Goal: Transaction & Acquisition: Purchase product/service

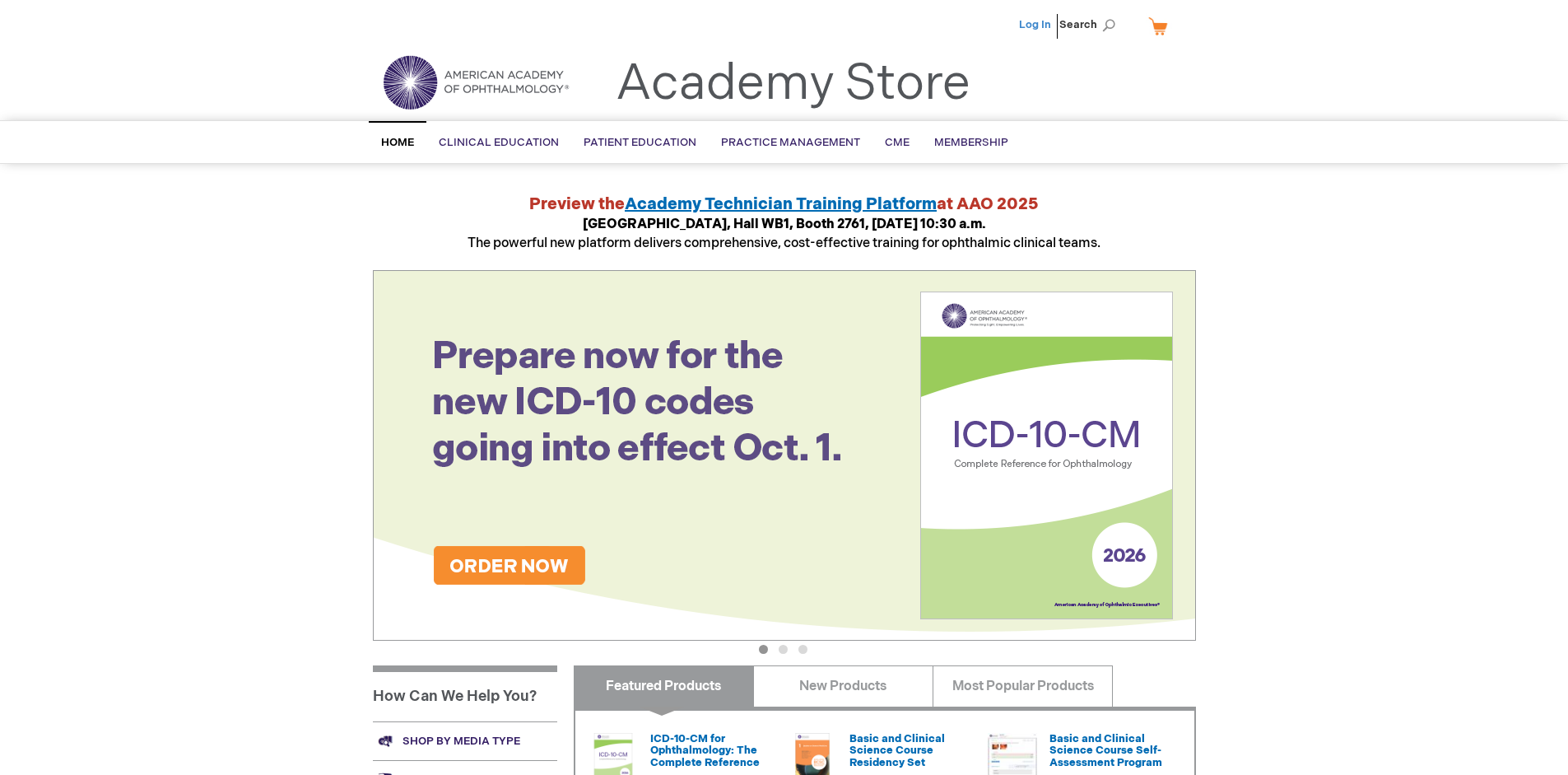
click at [1036, 25] on link "Log In" at bounding box center [1035, 25] width 32 height 13
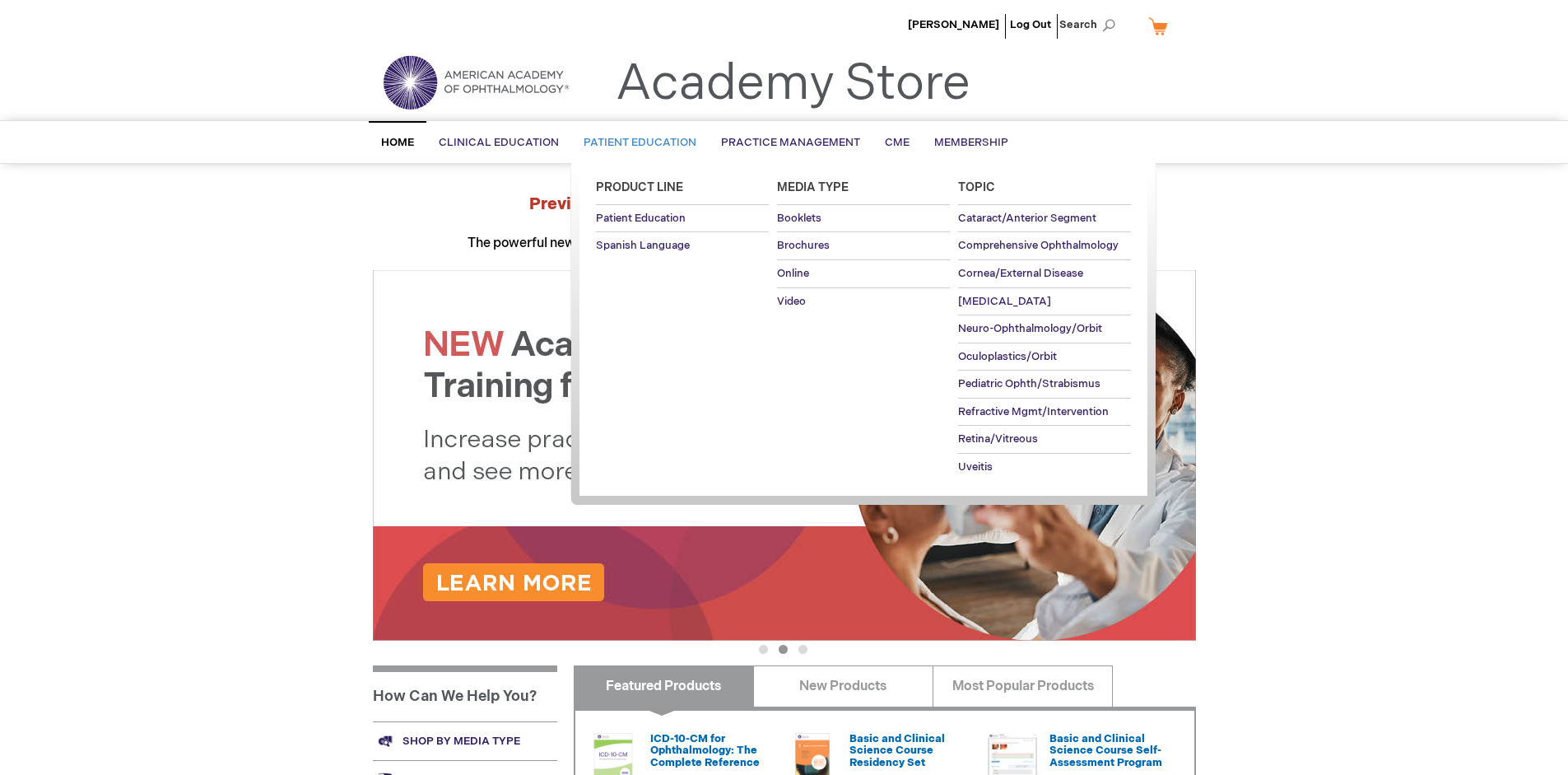
click at [636, 142] on span "Patient Education" at bounding box center [640, 142] width 113 height 13
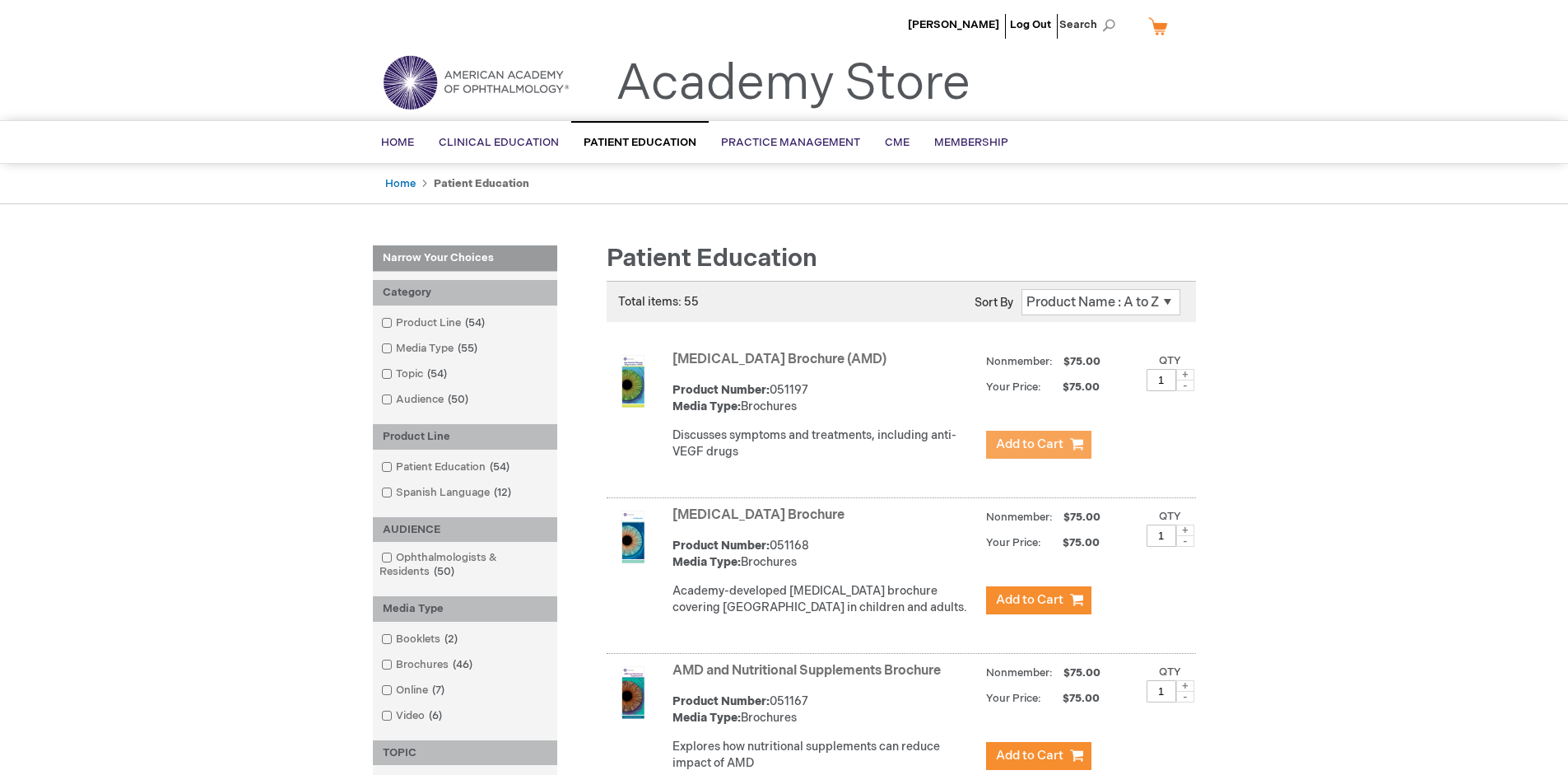
click at [1038, 445] on span "Add to Cart" at bounding box center [1029, 444] width 67 height 16
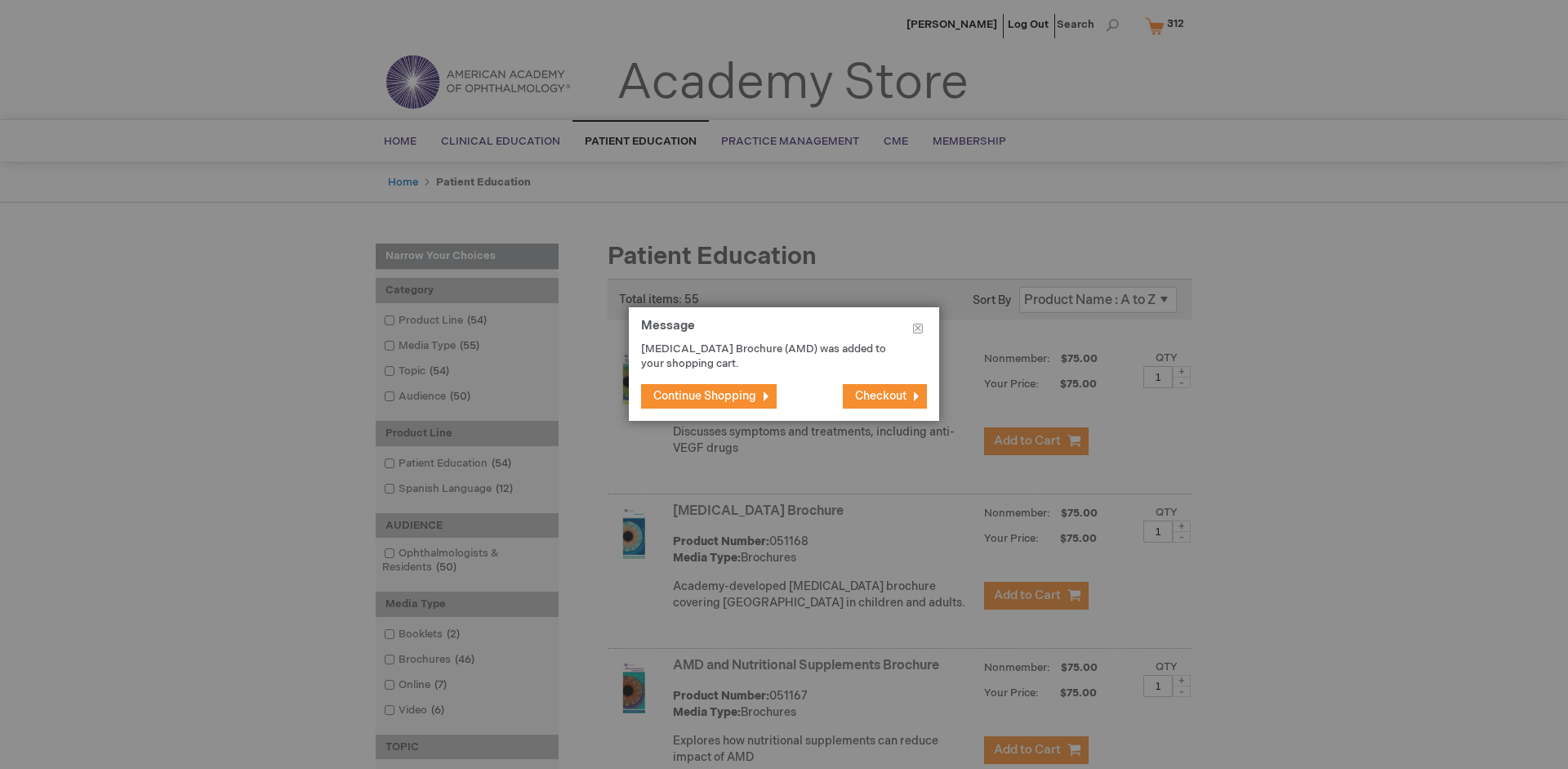
click at [705, 395] on span "Continue Shopping" at bounding box center [705, 395] width 103 height 14
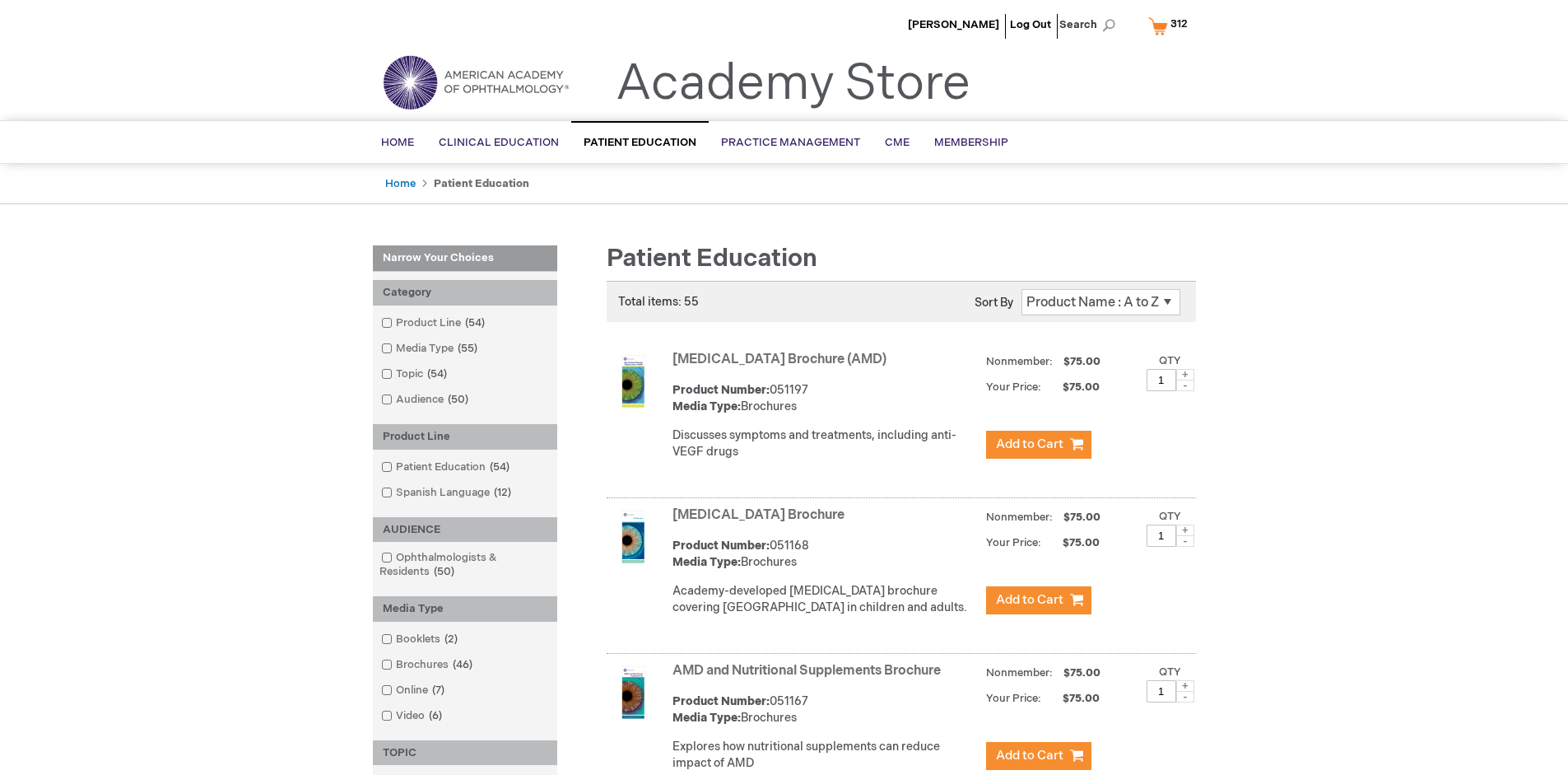
click at [810, 678] on link "AMD and Nutritional Supplements Brochure" at bounding box center [806, 670] width 268 height 16
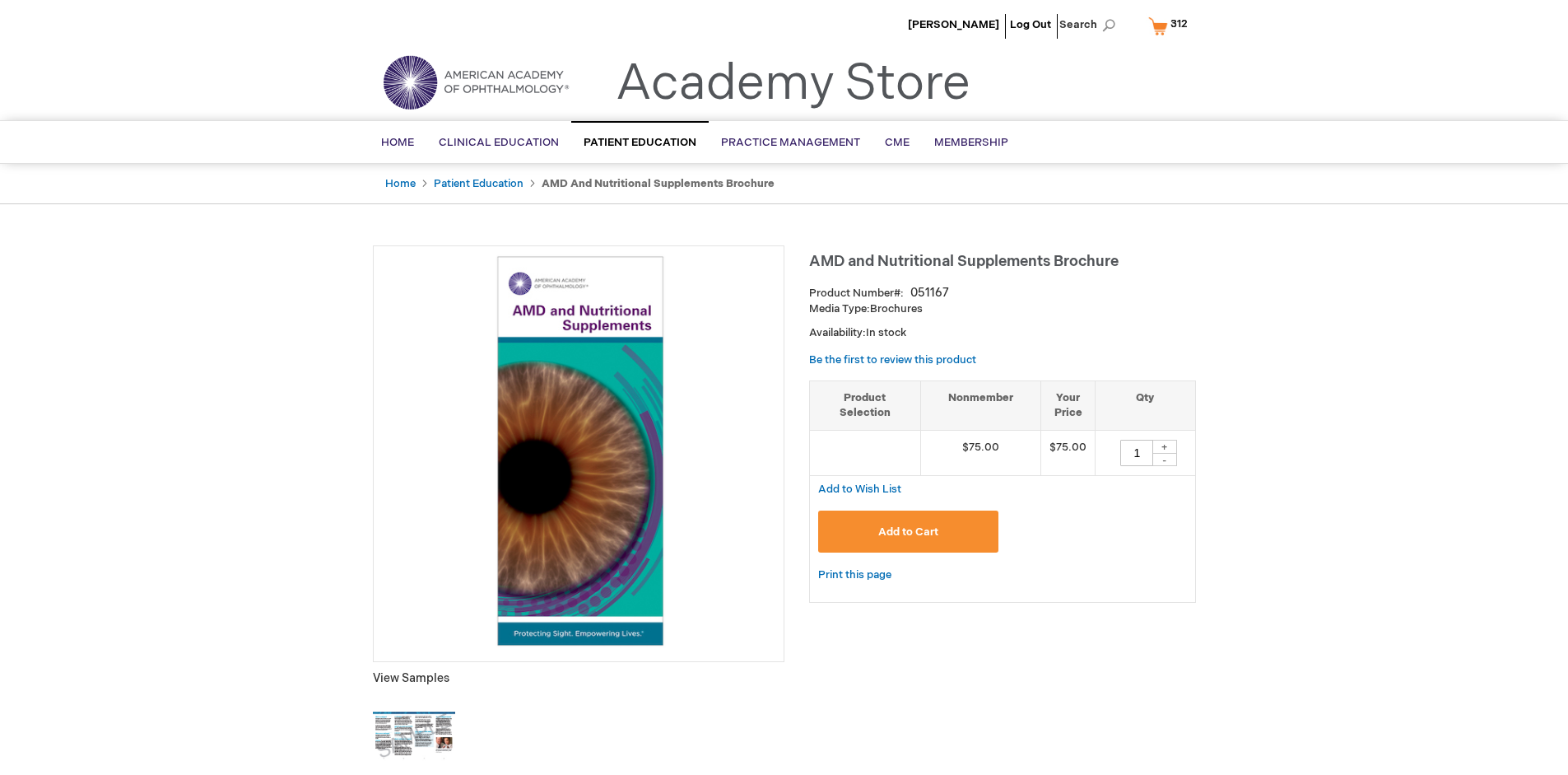
type input "1"
click at [908, 531] on span "Add to Cart" at bounding box center [908, 531] width 60 height 13
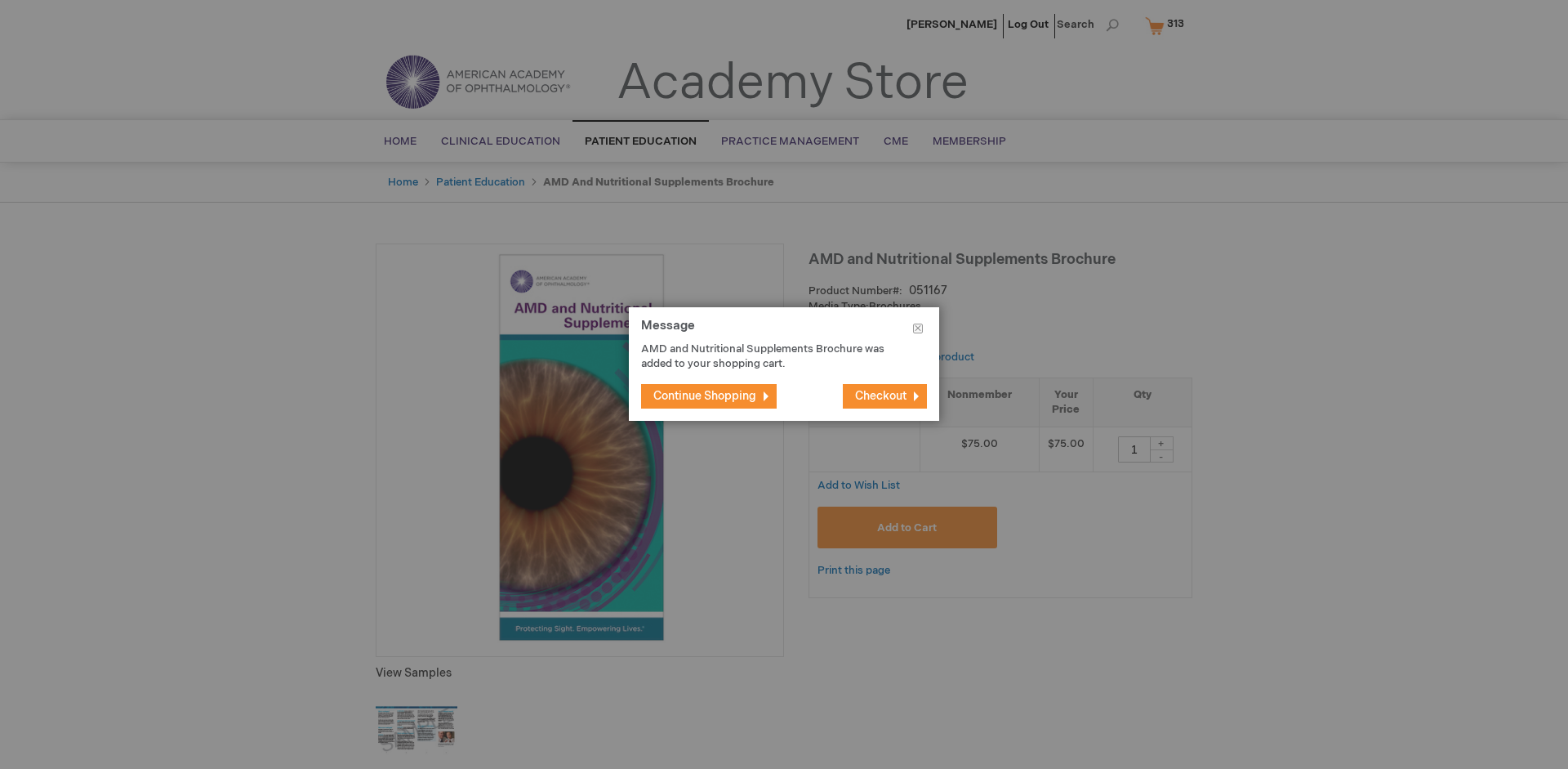
click at [705, 395] on span "Continue Shopping" at bounding box center [705, 395] width 103 height 14
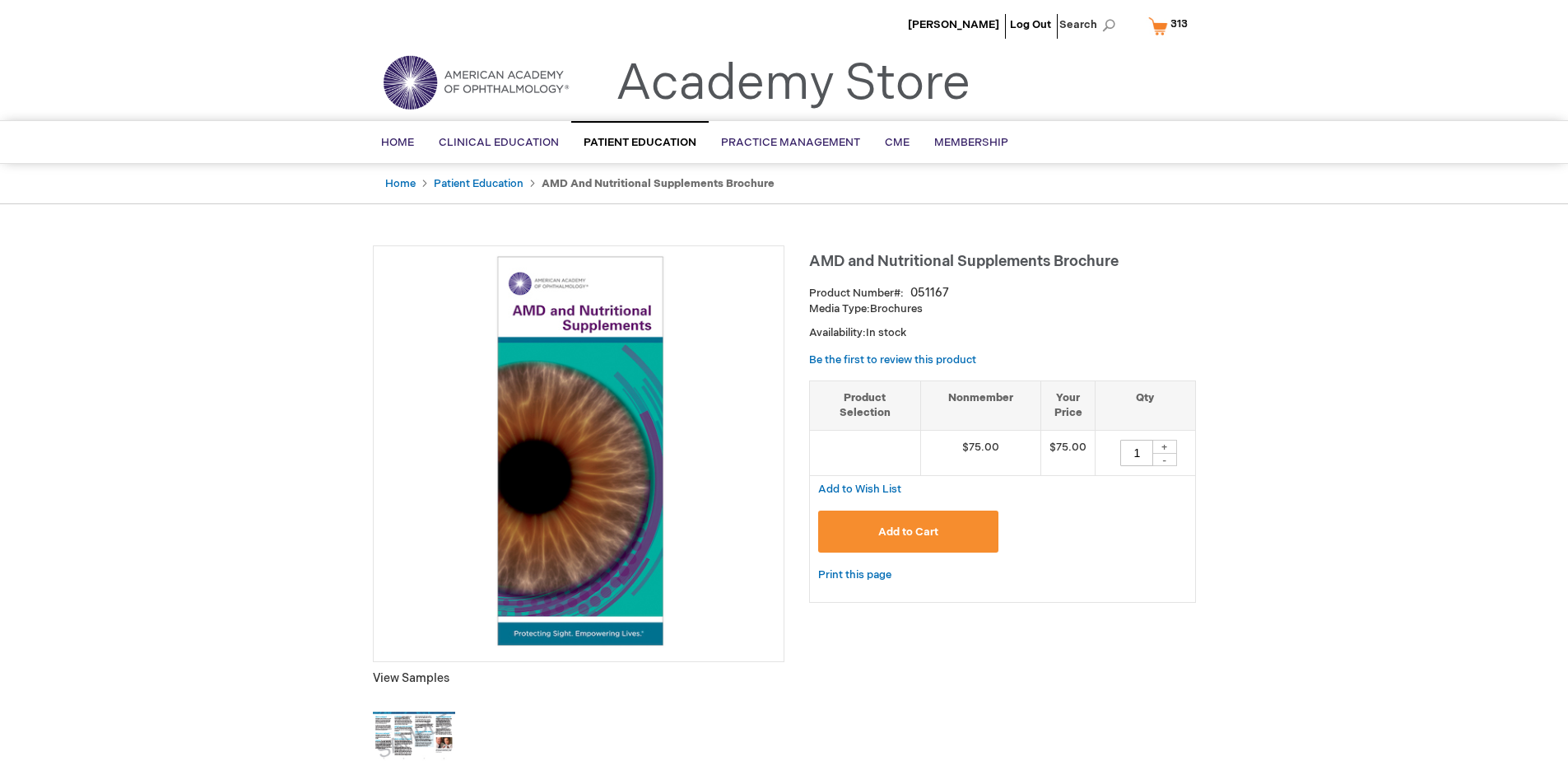
click at [1171, 26] on span "313" at bounding box center [1179, 24] width 18 height 13
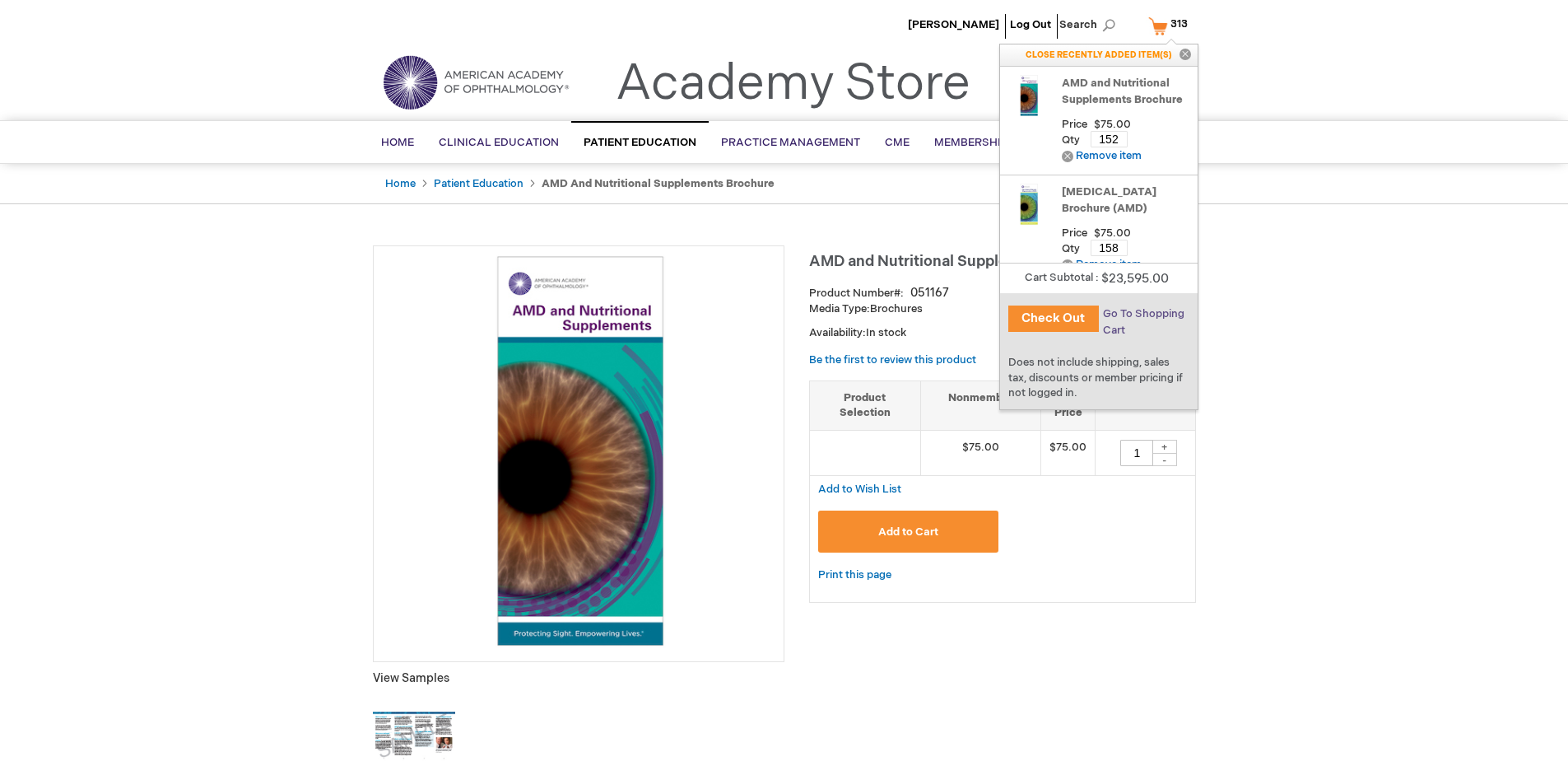
click at [1142, 314] on span "Go To Shopping Cart" at bounding box center [1144, 322] width 81 height 30
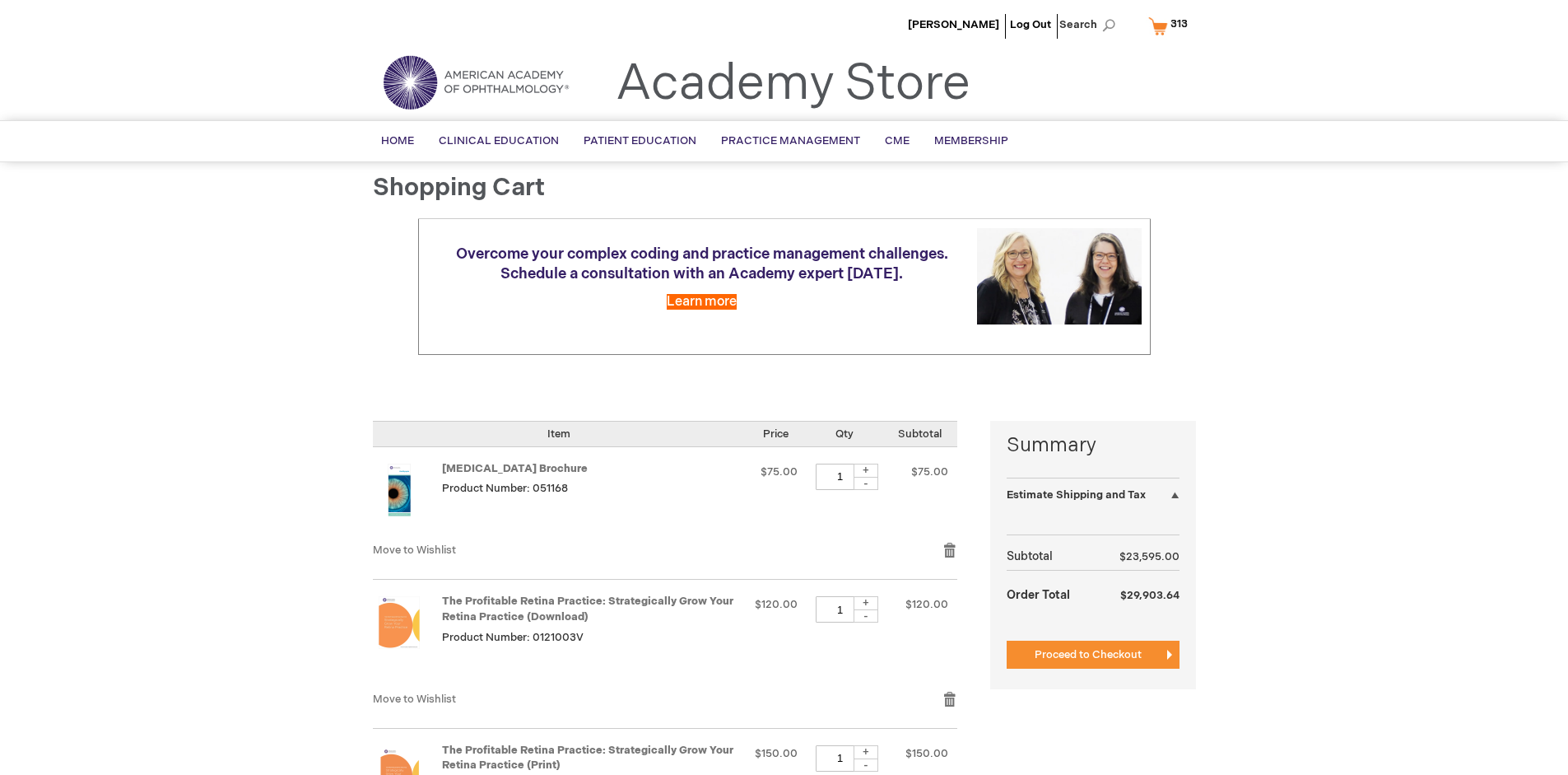
select select "US"
select select "41"
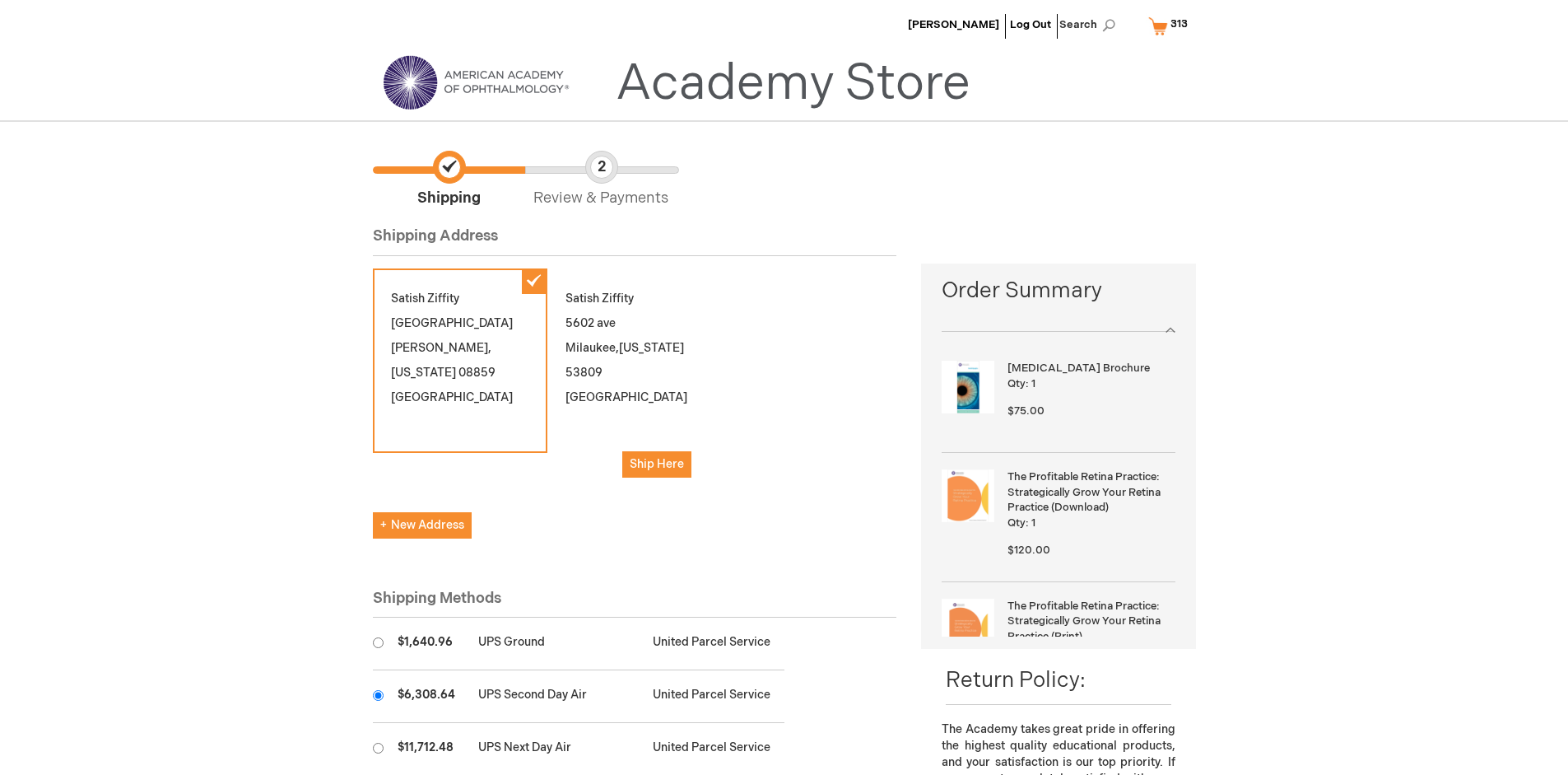
click at [378, 695] on input "radio" at bounding box center [378, 696] width 11 height 11
